Goal: Check status: Check status

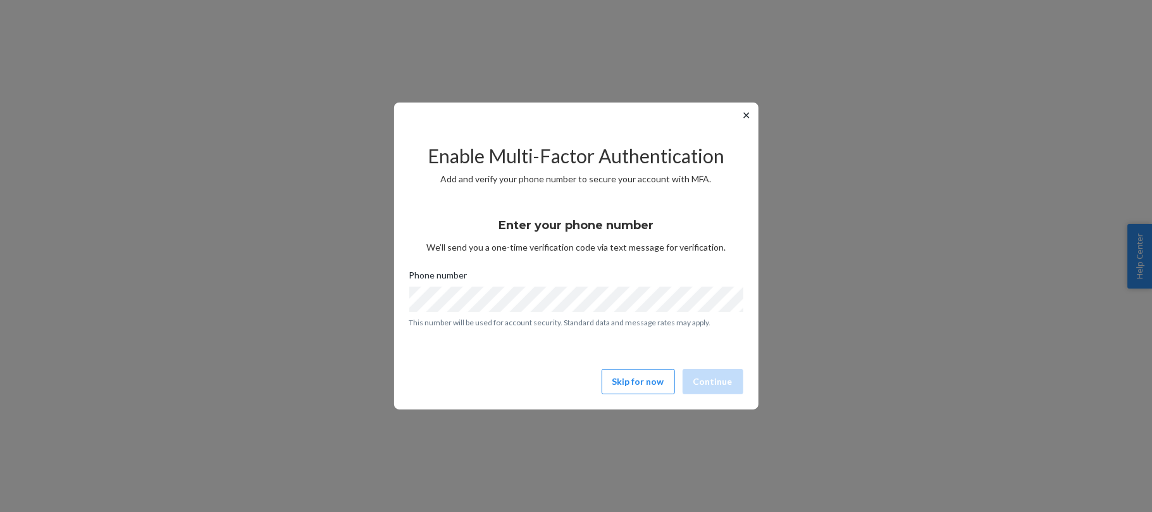
click at [743, 125] on div "✕ Enable Multi-Factor Authentication Add and verify your phone number to secure…" at bounding box center [576, 256] width 365 height 307
click at [745, 119] on button "✕" at bounding box center [746, 115] width 13 height 15
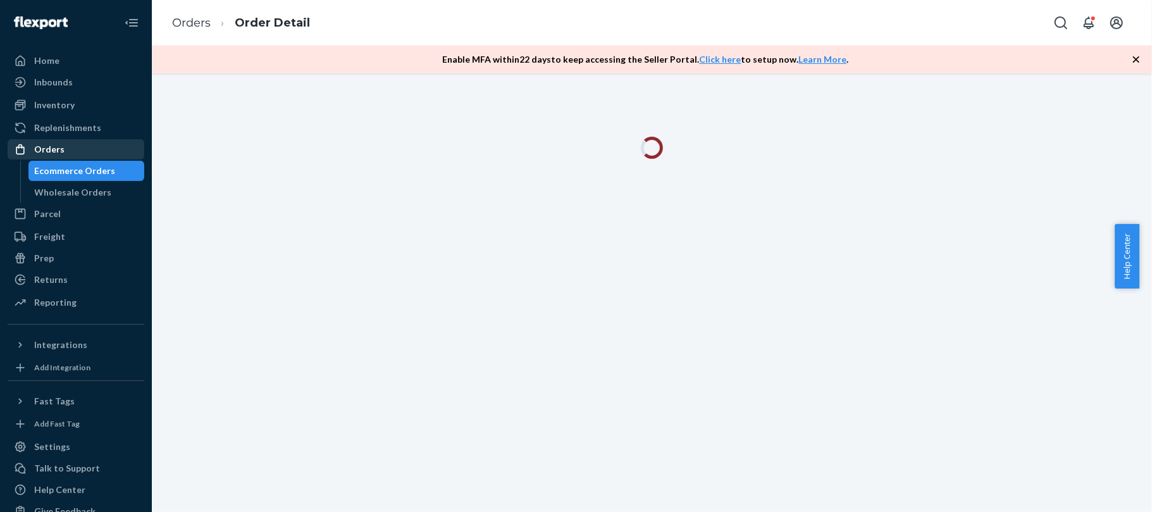
click at [41, 145] on div "Orders" at bounding box center [49, 149] width 30 height 13
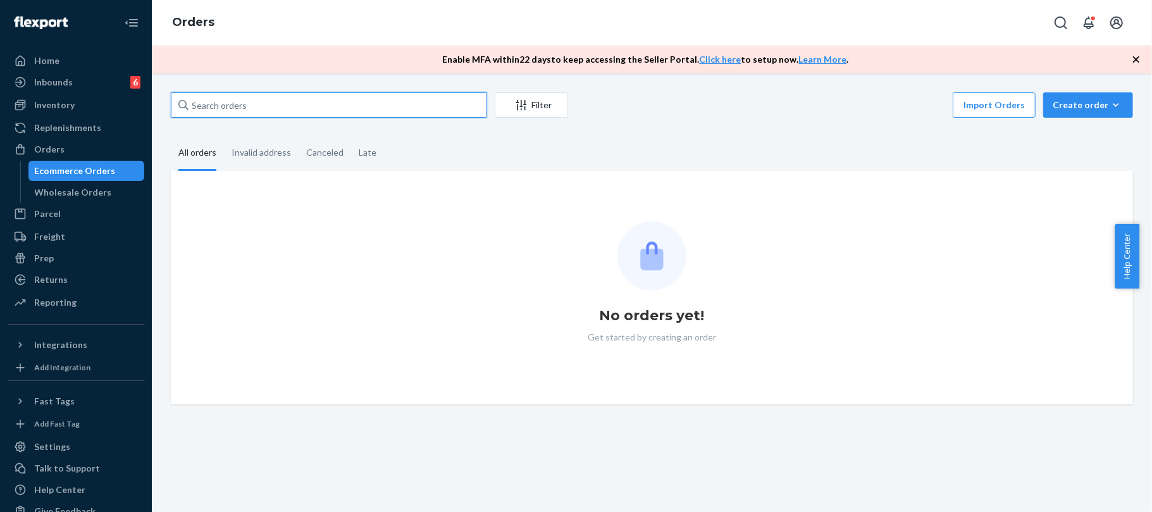
drag, startPoint x: 242, startPoint y: 97, endPoint x: 256, endPoint y: 95, distance: 14.7
click at [244, 95] on input "text" at bounding box center [329, 104] width 316 height 25
paste input "577083780654404432"
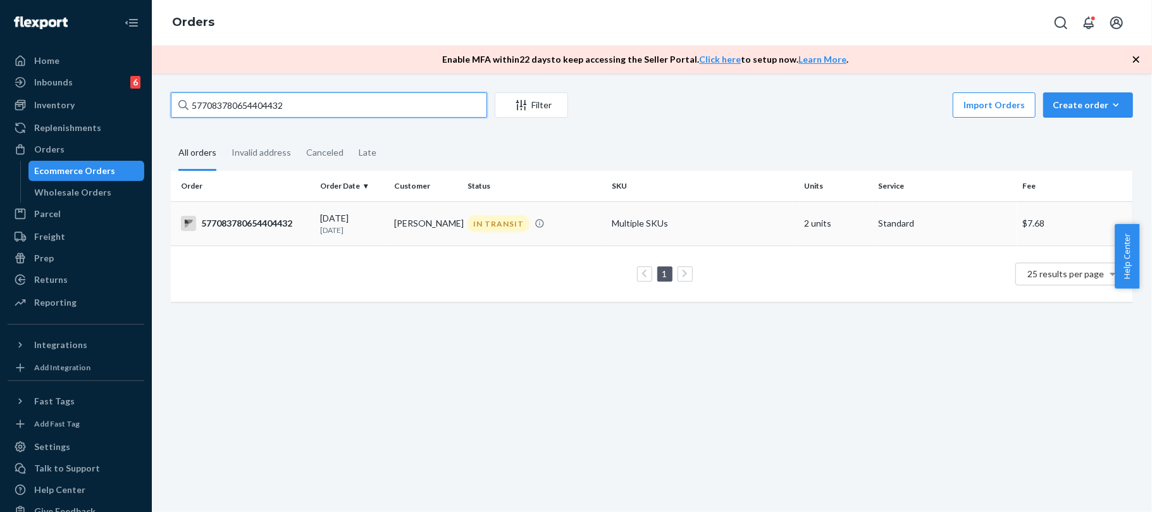
type input "577083780654404432"
click at [249, 218] on div "577083780654404432" at bounding box center [245, 223] width 129 height 15
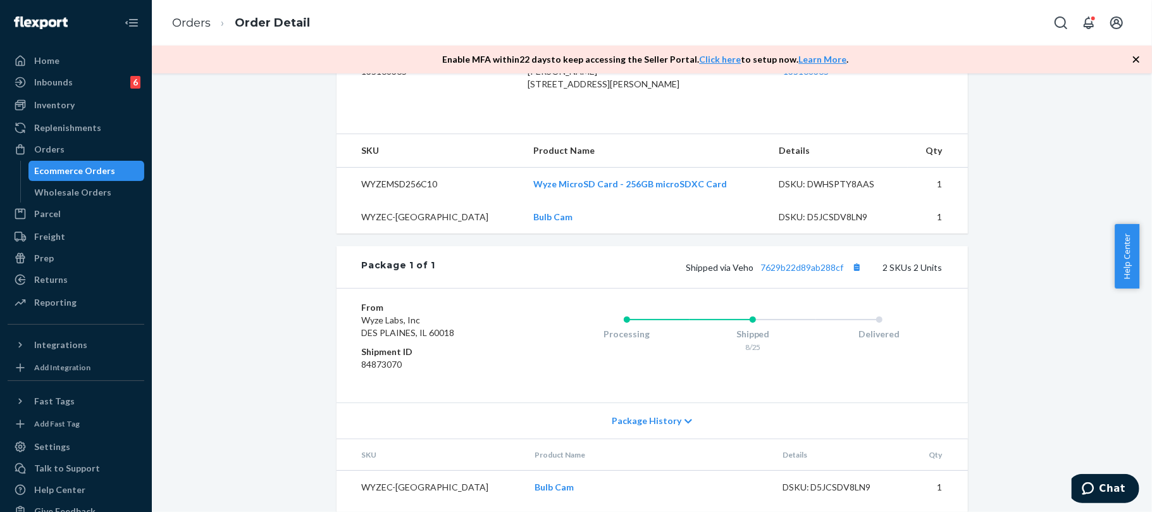
scroll to position [421, 0]
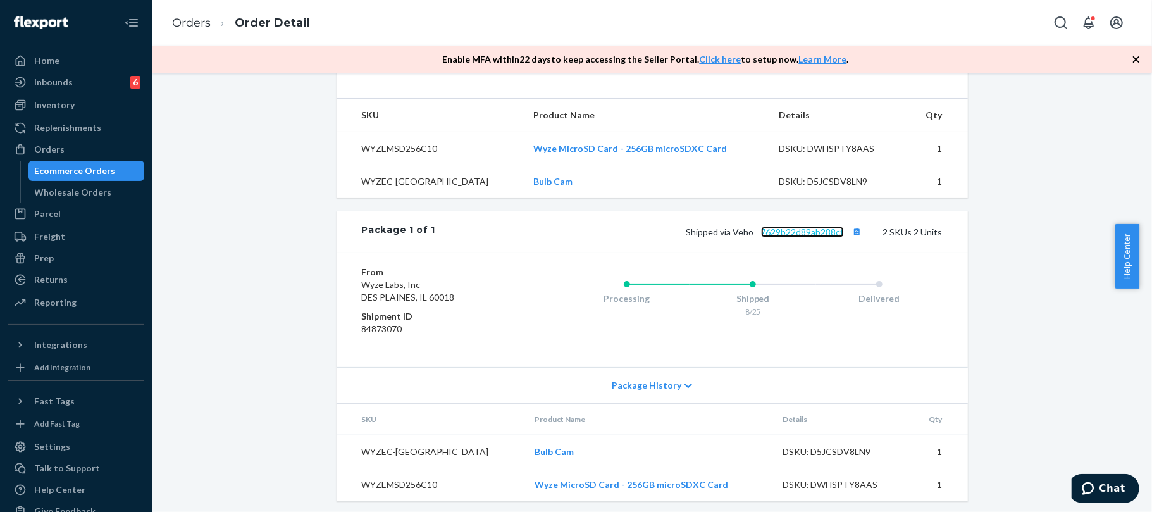
click at [818, 237] on link "7629b22d89ab288cf" at bounding box center [802, 232] width 83 height 11
